Goal: Complete application form

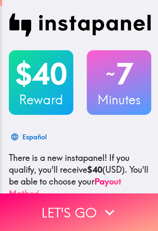
click at [38, 89] on h2 "$40" at bounding box center [41, 74] width 65 height 35
click at [35, 83] on h2 "$40" at bounding box center [41, 74] width 65 height 35
click at [56, 212] on button "Let's go" at bounding box center [79, 212] width 158 height 38
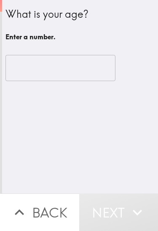
click at [26, 68] on input "number" at bounding box center [60, 68] width 110 height 26
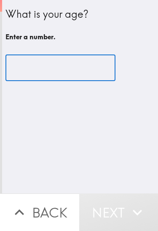
click at [81, 70] on input "number" at bounding box center [60, 68] width 110 height 26
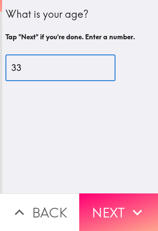
type input "33"
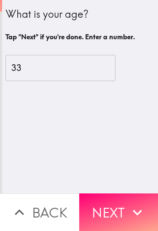
click at [122, 201] on button "Next" at bounding box center [118, 212] width 79 height 38
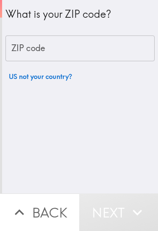
click at [117, 54] on input "ZIP code" at bounding box center [79, 48] width 149 height 26
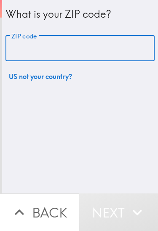
type input "11372"
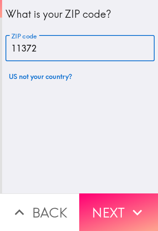
click at [131, 203] on icon "button" at bounding box center [137, 212] width 19 height 19
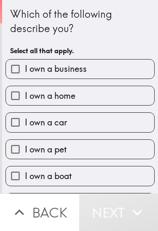
click at [105, 96] on label "I own a home" at bounding box center [80, 95] width 149 height 19
click at [25, 96] on input "I own a home" at bounding box center [15, 95] width 19 height 19
checkbox input "true"
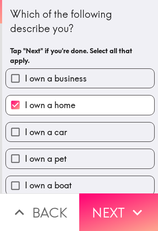
click at [102, 133] on label "I own a car" at bounding box center [80, 131] width 149 height 19
click at [25, 133] on input "I own a car" at bounding box center [15, 131] width 19 height 19
checkbox input "true"
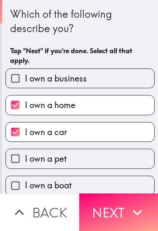
click at [108, 83] on label "I own a business" at bounding box center [80, 78] width 149 height 19
click at [25, 83] on input "I own a business" at bounding box center [15, 78] width 19 height 19
checkbox input "true"
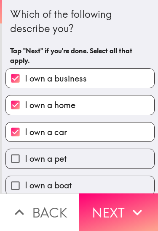
click at [123, 210] on button "Next" at bounding box center [118, 212] width 79 height 38
